Goal: Navigation & Orientation: Find specific page/section

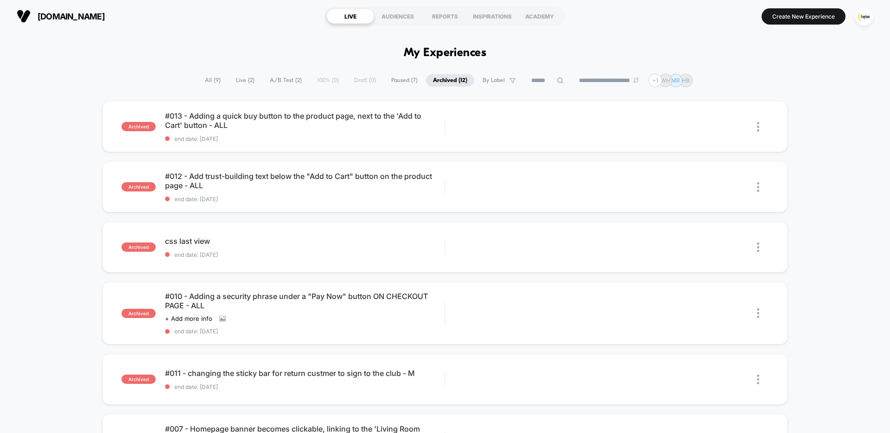
click at [241, 83] on span "Live ( 2 )" at bounding box center [245, 80] width 32 height 13
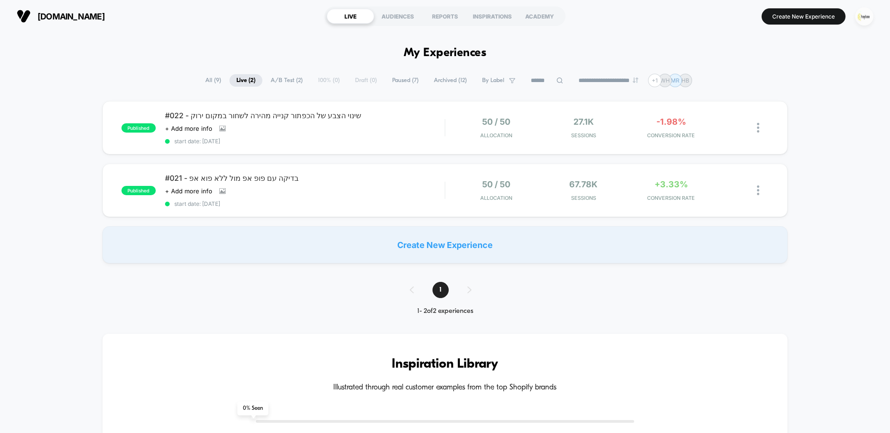
click at [872, 16] on img "button" at bounding box center [865, 16] width 18 height 18
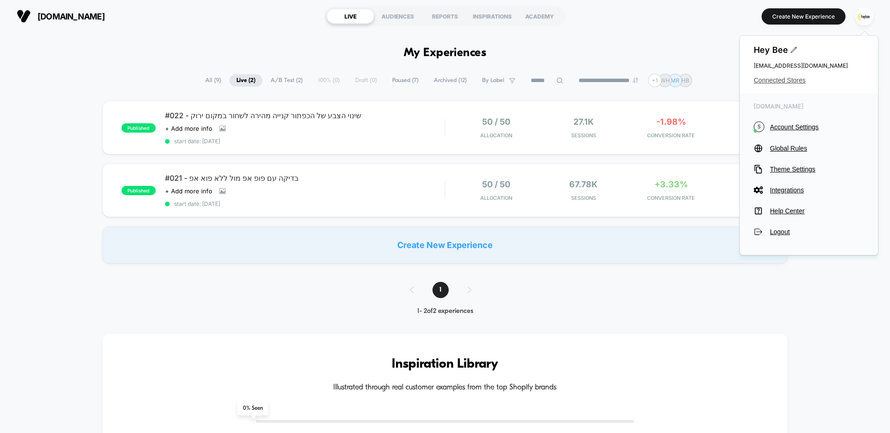
click at [793, 80] on span "Connected Stores" at bounding box center [809, 80] width 110 height 7
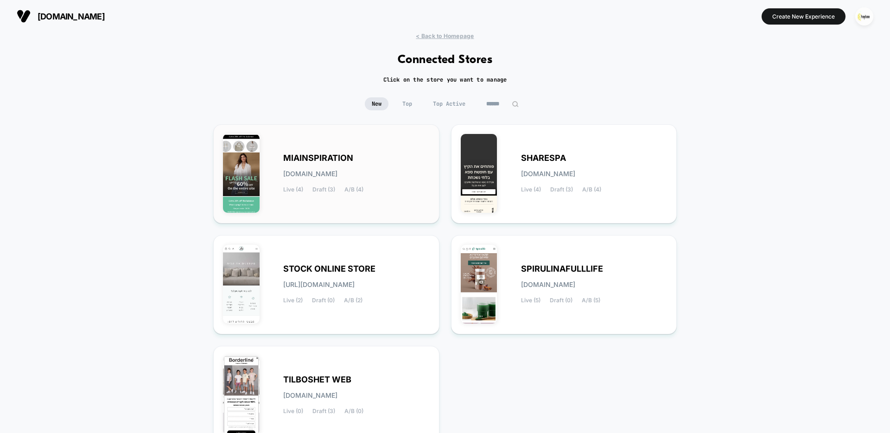
click at [352, 168] on div "MIAINSPIRATION [DOMAIN_NAME] Live (4) Draft (3) A/B (4)" at bounding box center [356, 174] width 147 height 38
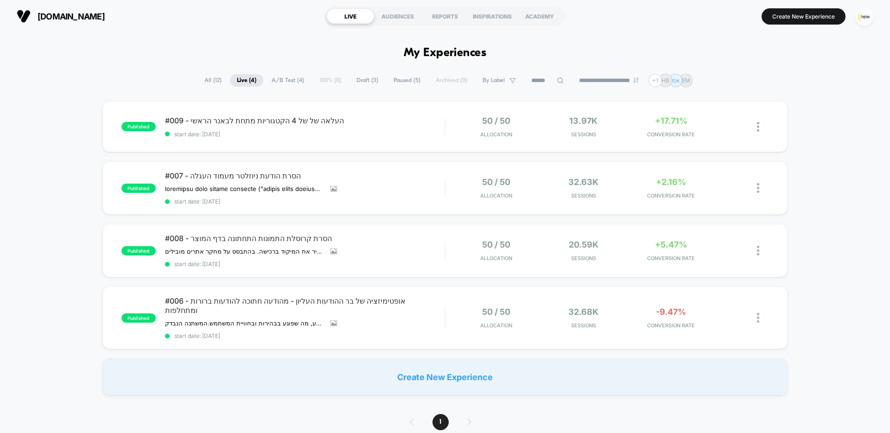
click at [863, 19] on img "button" at bounding box center [865, 16] width 18 height 18
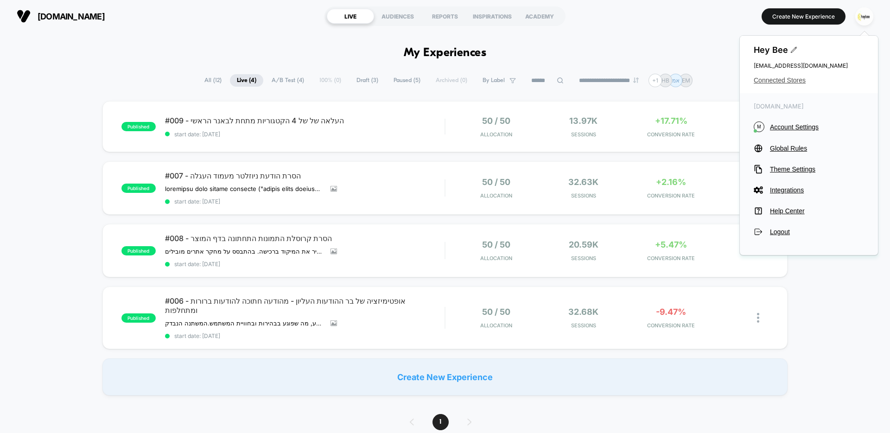
click at [787, 80] on span "Connected Stores" at bounding box center [809, 80] width 110 height 7
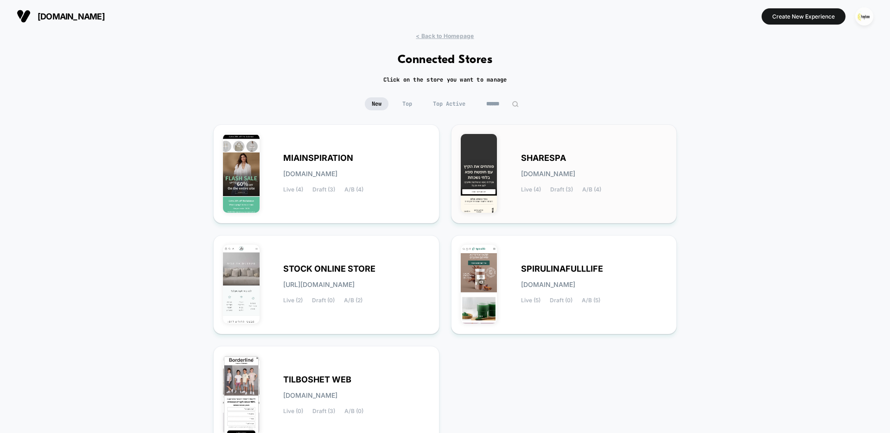
click at [575, 173] on span "[DOMAIN_NAME]" at bounding box center [548, 174] width 54 height 6
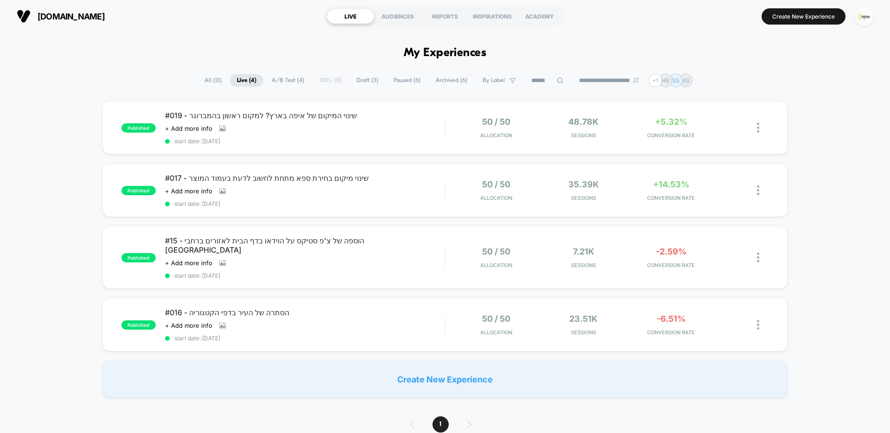
click at [863, 15] on img "button" at bounding box center [865, 16] width 18 height 18
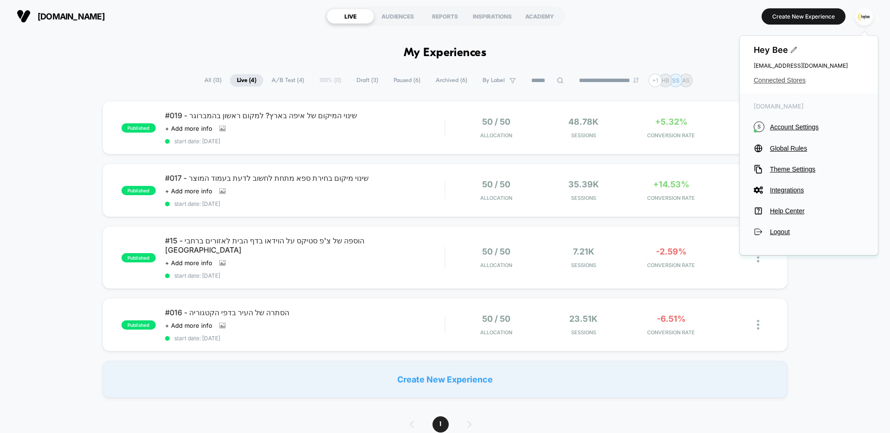
click at [783, 81] on span "Connected Stores" at bounding box center [809, 80] width 110 height 7
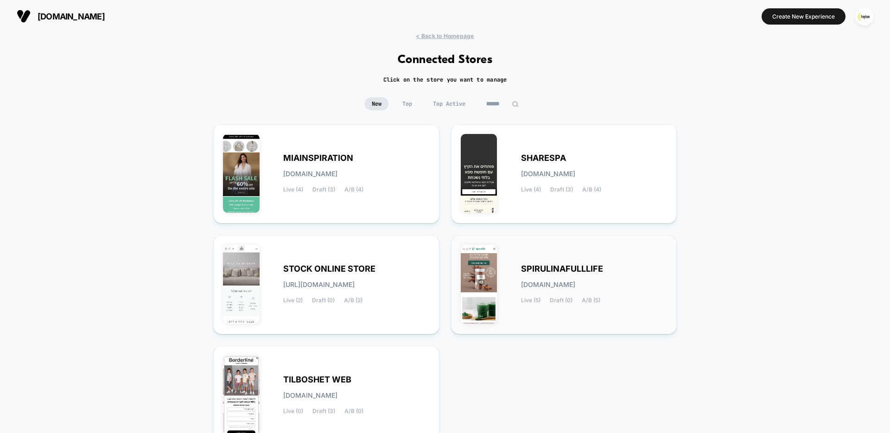
click at [516, 281] on div "SPIRULINAFULLLIFE [DOMAIN_NAME] Live (5) Draft (0) A/B (5)" at bounding box center [564, 285] width 207 height 80
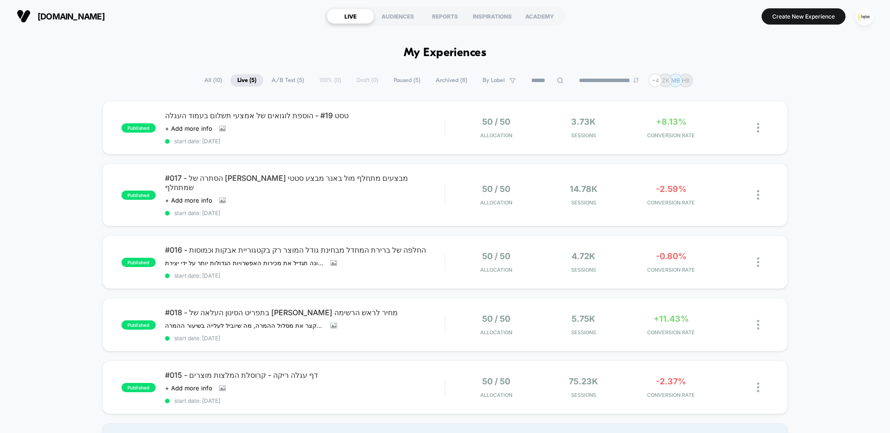
click at [864, 19] on img "button" at bounding box center [865, 16] width 18 height 18
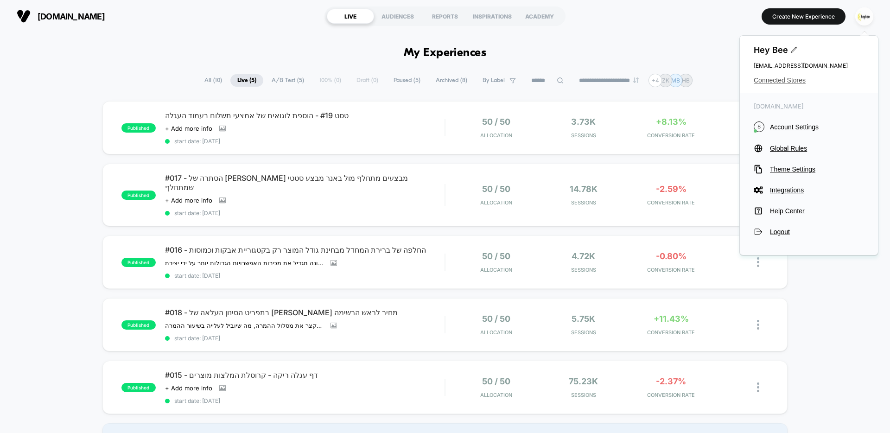
click at [783, 81] on span "Connected Stores" at bounding box center [809, 80] width 110 height 7
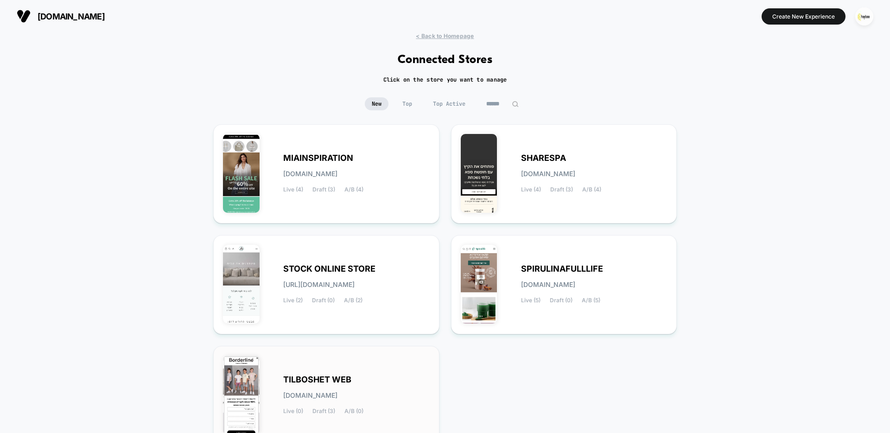
scroll to position [88, 0]
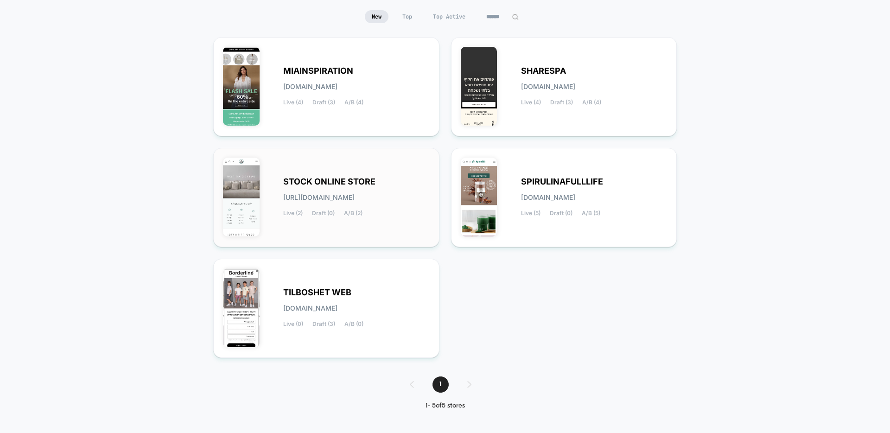
click at [347, 198] on span "[URL][DOMAIN_NAME]" at bounding box center [318, 197] width 71 height 6
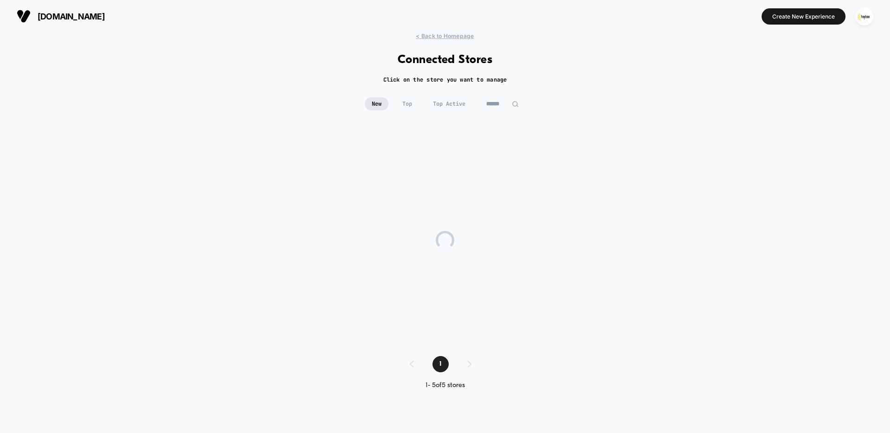
scroll to position [0, 0]
